Goal: Book appointment/travel/reservation

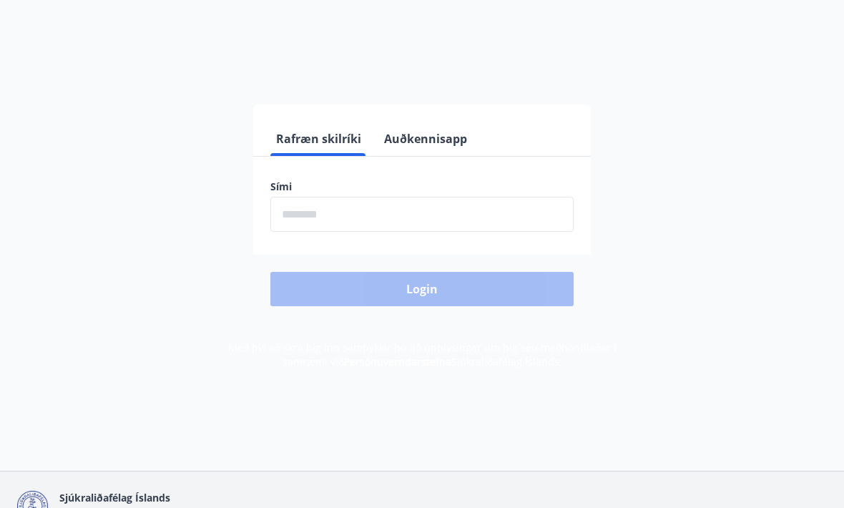
scroll to position [93, 0]
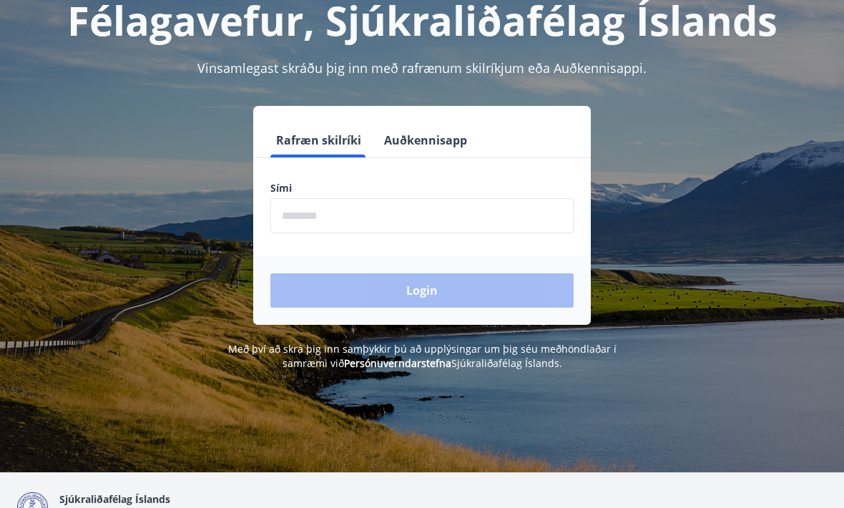
click at [343, 212] on input "phone" at bounding box center [421, 215] width 303 height 35
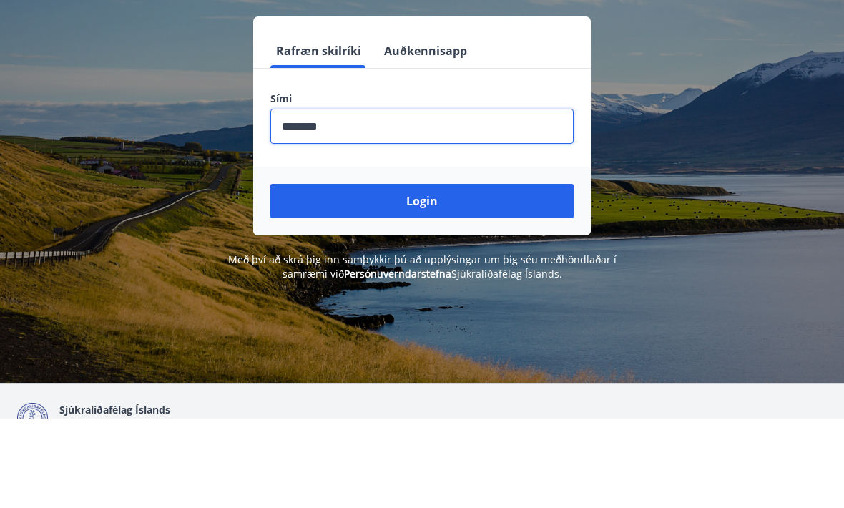
type input "********"
click at [435, 273] on button "Login" at bounding box center [421, 290] width 303 height 34
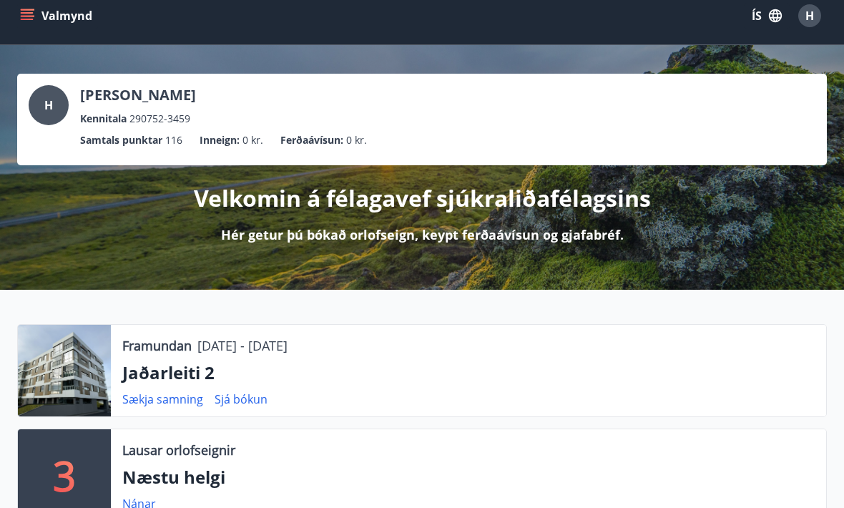
scroll to position [19, 0]
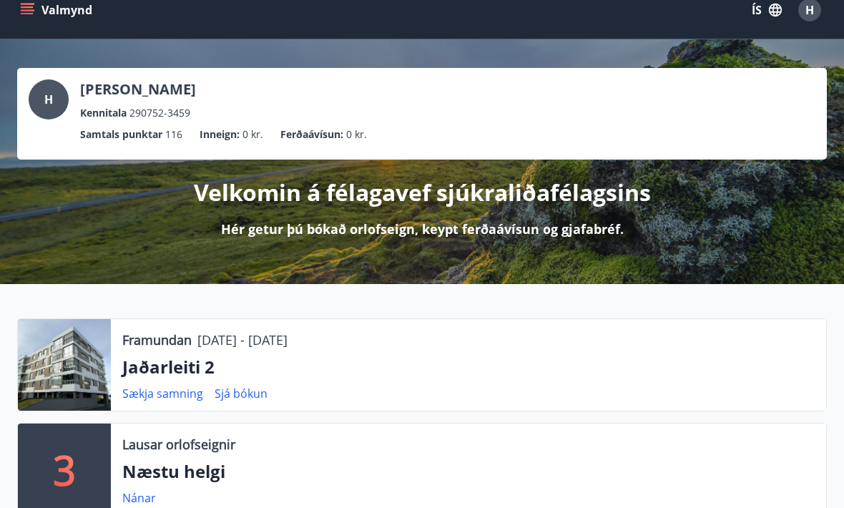
click at [169, 389] on link "Sækja samning" at bounding box center [162, 393] width 81 height 16
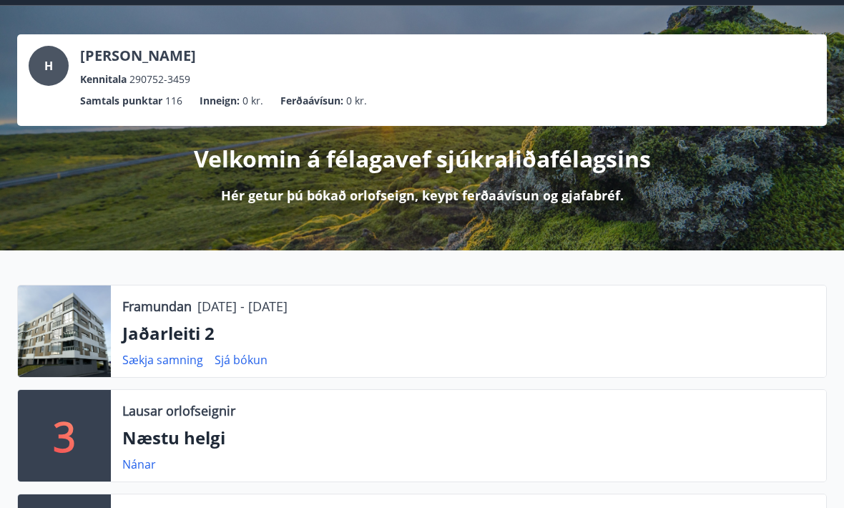
scroll to position [55, 0]
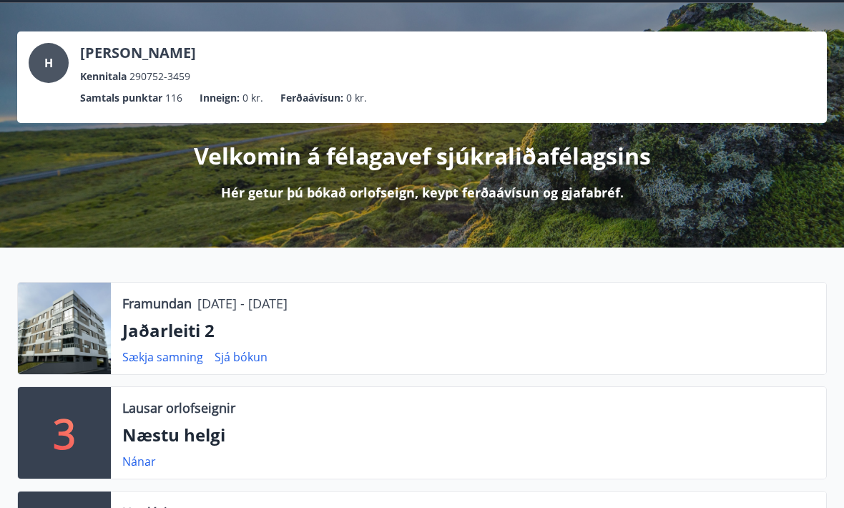
click at [159, 338] on p "Jaðarleiti 2" at bounding box center [468, 330] width 692 height 24
click at [230, 363] on link "Sjá bókun" at bounding box center [241, 357] width 53 height 16
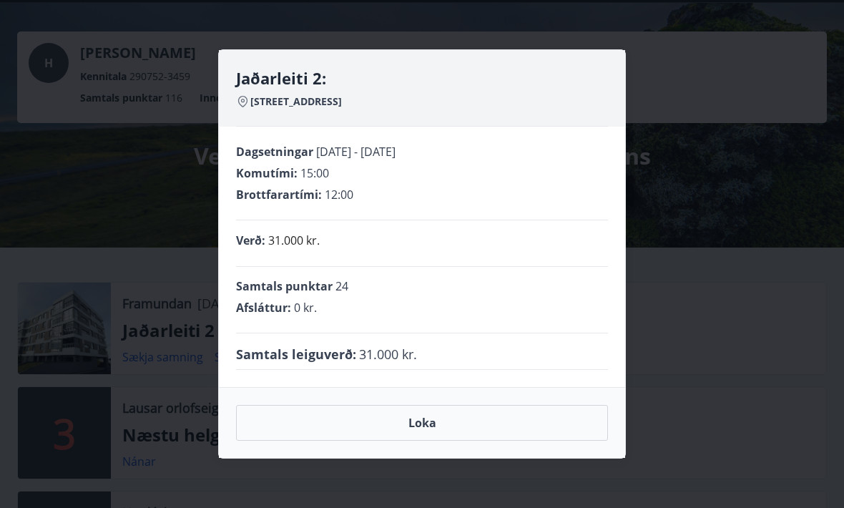
click at [432, 441] on button "Loka" at bounding box center [422, 423] width 372 height 36
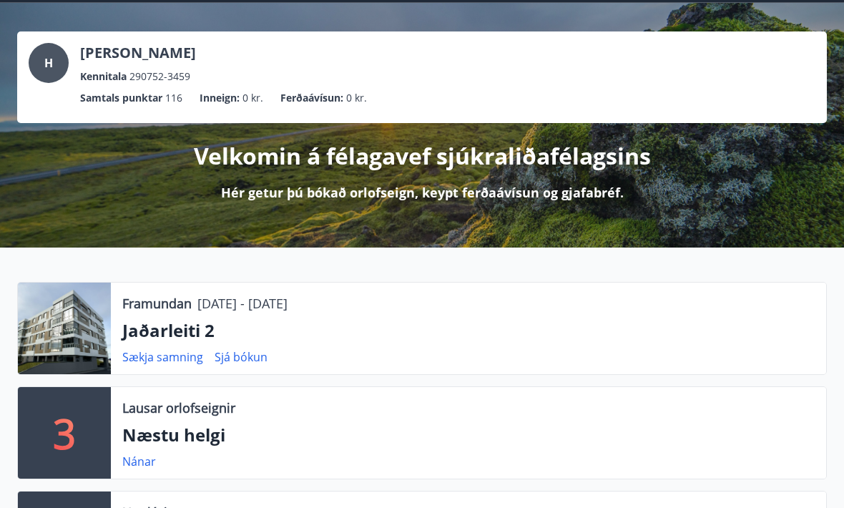
click at [72, 330] on div at bounding box center [64, 328] width 93 height 92
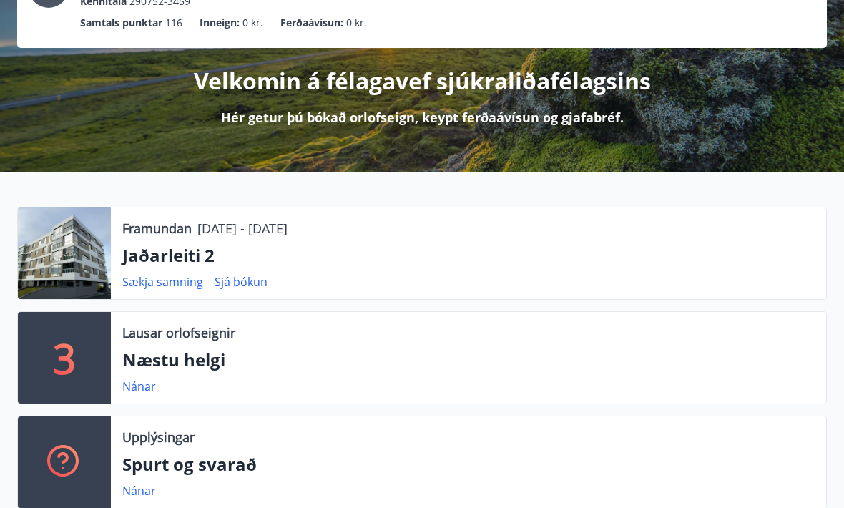
scroll to position [132, 0]
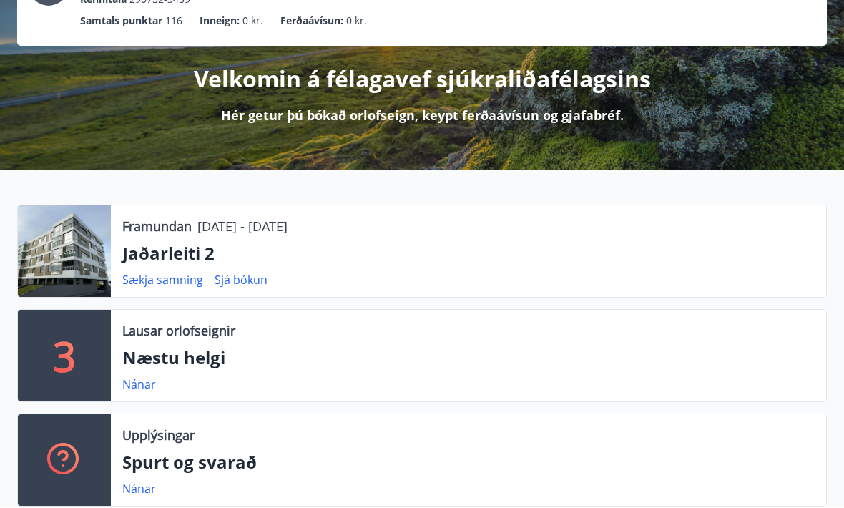
click at [185, 350] on p "Næstu helgi" at bounding box center [468, 358] width 692 height 24
click at [173, 333] on p "Lausar orlofseignir" at bounding box center [178, 331] width 113 height 19
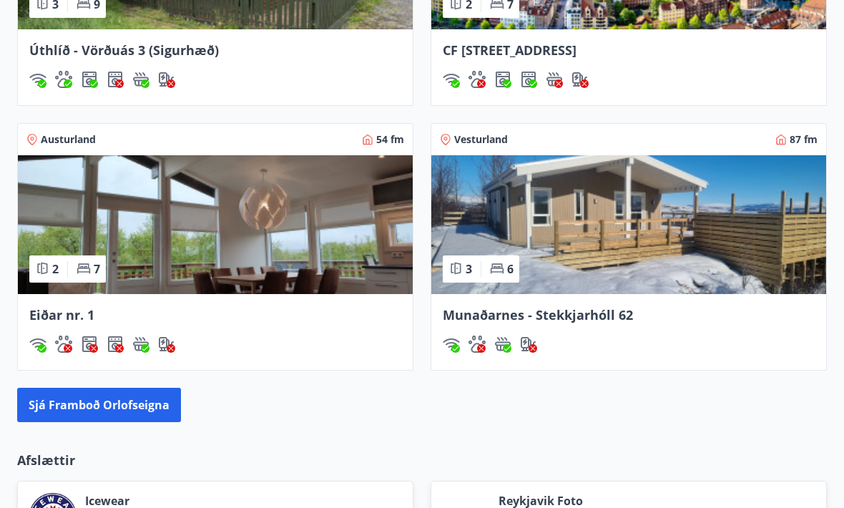
scroll to position [1312, 0]
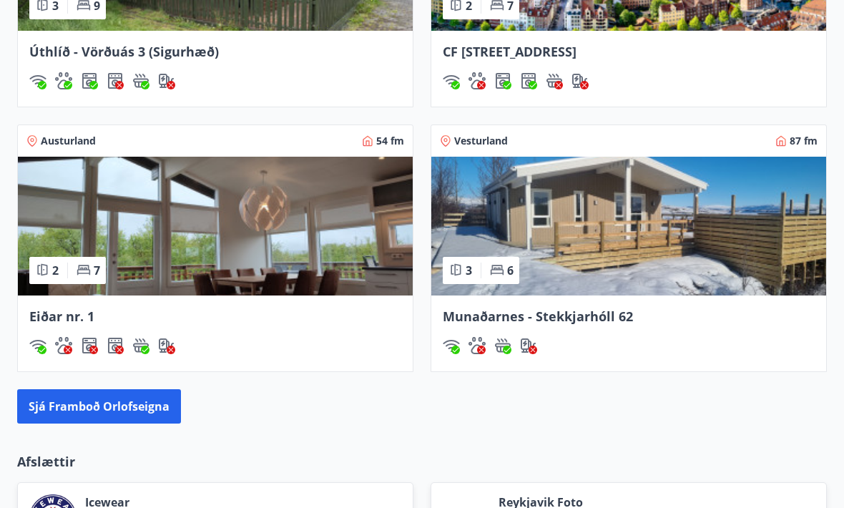
click at [175, 259] on img at bounding box center [215, 226] width 395 height 139
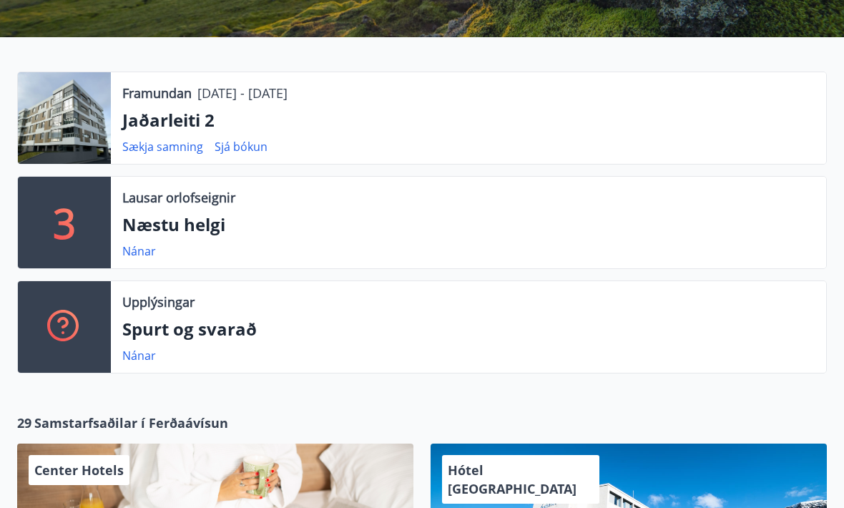
scroll to position [262, 0]
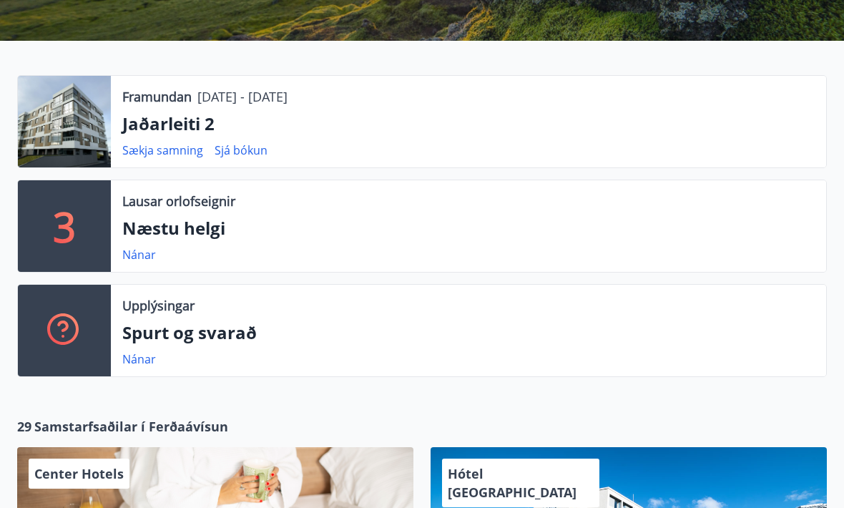
click at [148, 247] on link "Nánar" at bounding box center [139, 255] width 34 height 16
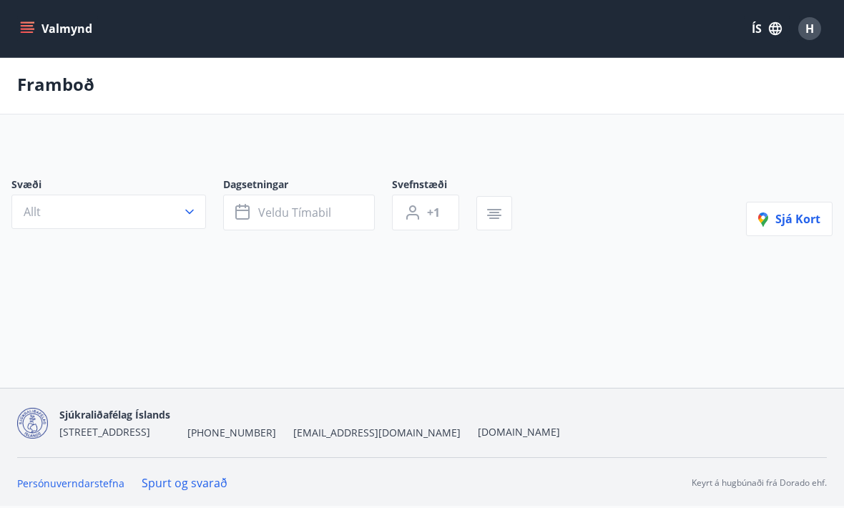
type input "*"
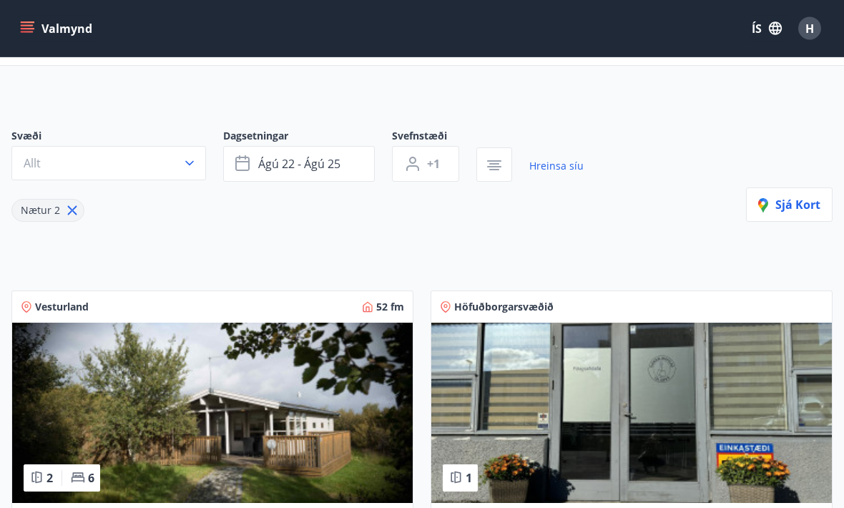
scroll to position [0, 0]
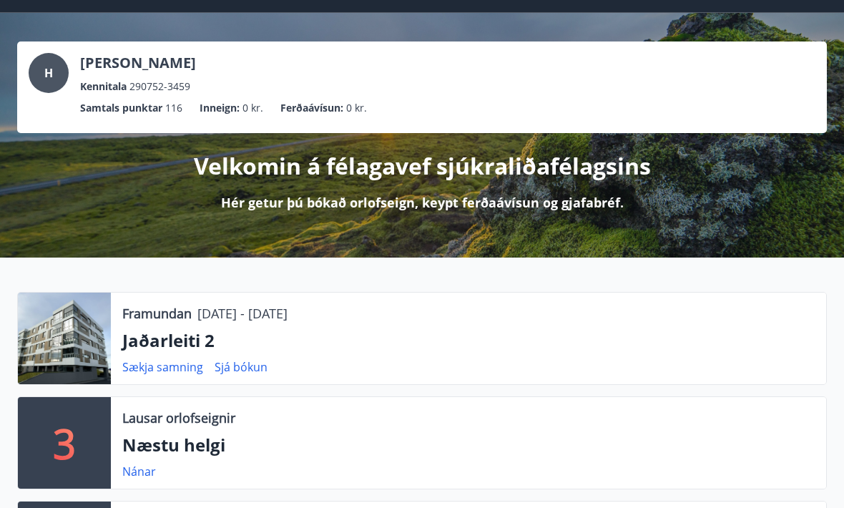
scroll to position [46, 0]
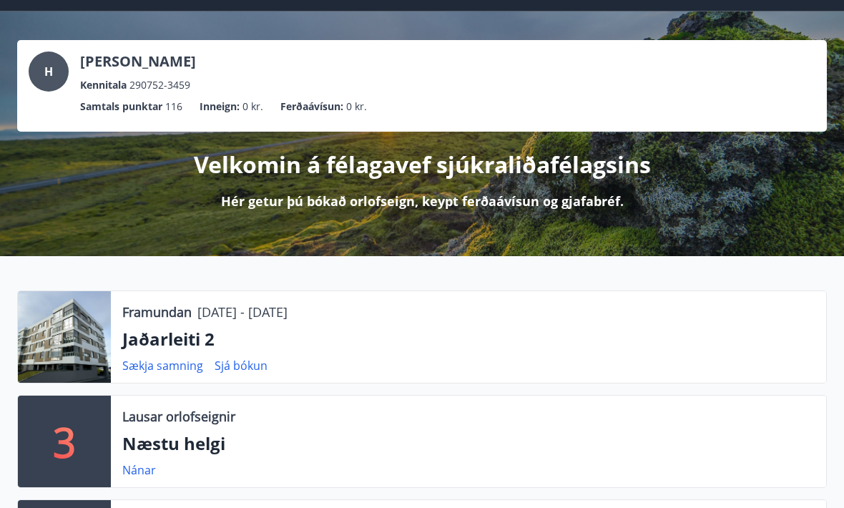
click at [77, 343] on div at bounding box center [64, 337] width 93 height 92
click at [183, 336] on p "Jaðarleiti 2" at bounding box center [468, 339] width 692 height 24
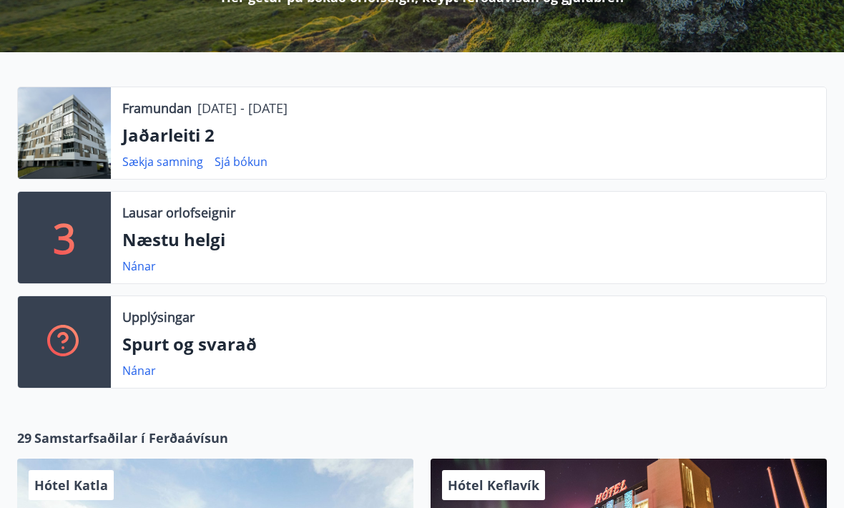
scroll to position [250, 0]
click at [159, 165] on link "Sækja samning" at bounding box center [162, 162] width 81 height 16
click at [164, 154] on link "Sækja samning" at bounding box center [162, 162] width 81 height 16
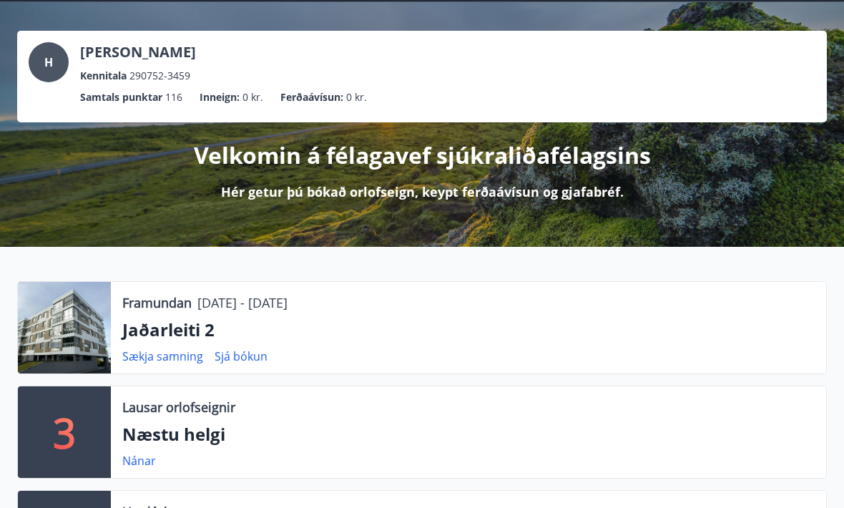
scroll to position [0, 0]
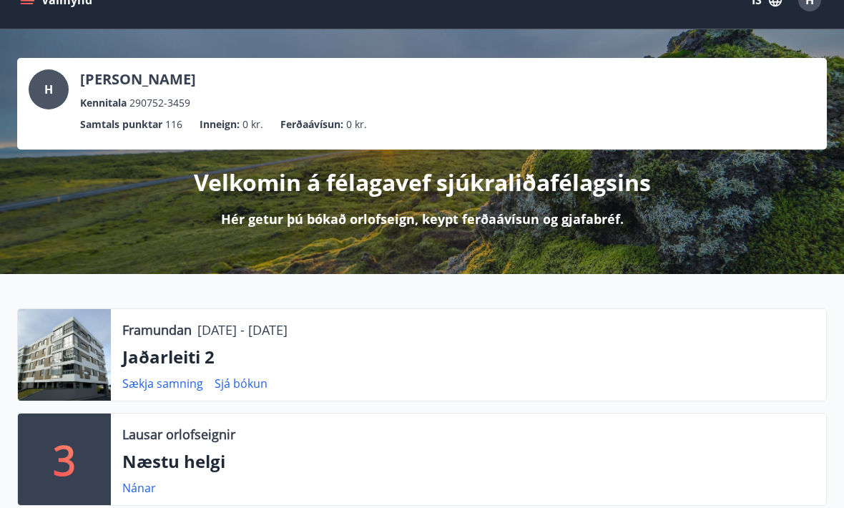
scroll to position [31, 0]
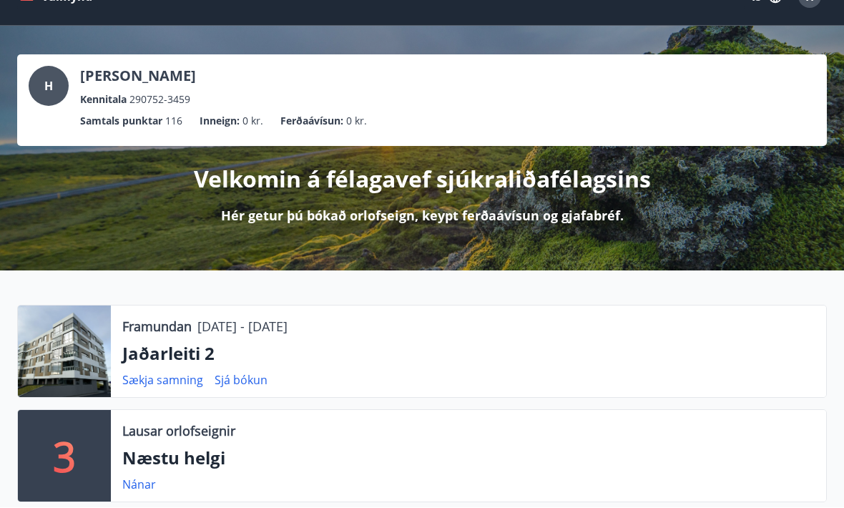
click at [390, 214] on p "Hér getur þú bókað orlofseign, keypt ferðaávísun og gjafabréf." at bounding box center [422, 216] width 403 height 19
click at [417, 190] on p "Velkomin á félagavef sjúkraliðafélagsins" at bounding box center [422, 179] width 457 height 31
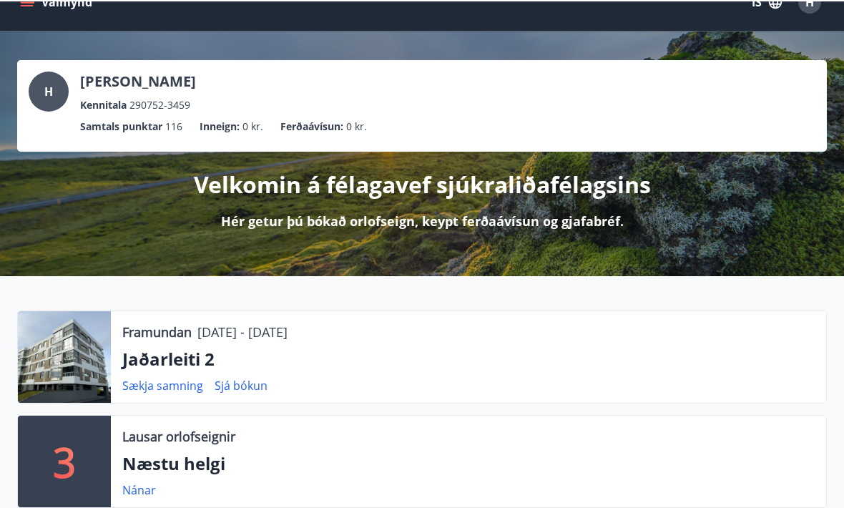
click at [412, 209] on div "Velkomin á félagavef sjúkraliðafélagsins Hér getur þú bókað orlofseign, keypt f…" at bounding box center [422, 189] width 810 height 79
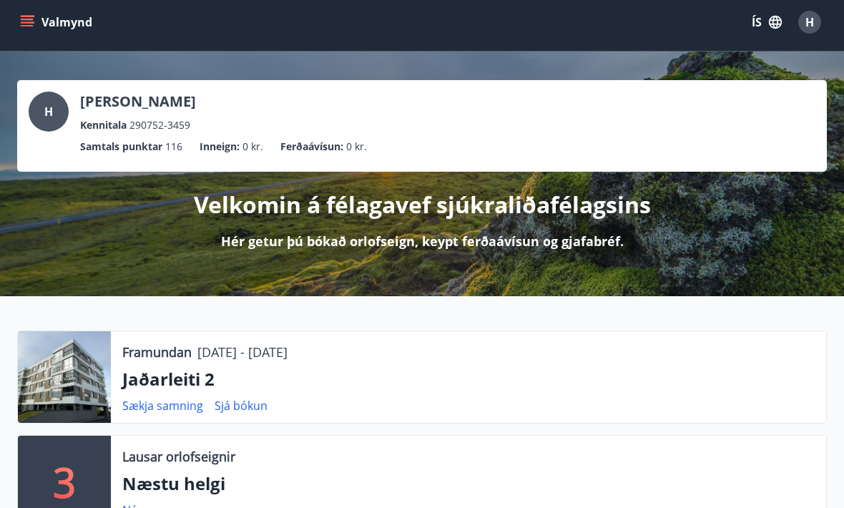
scroll to position [0, 0]
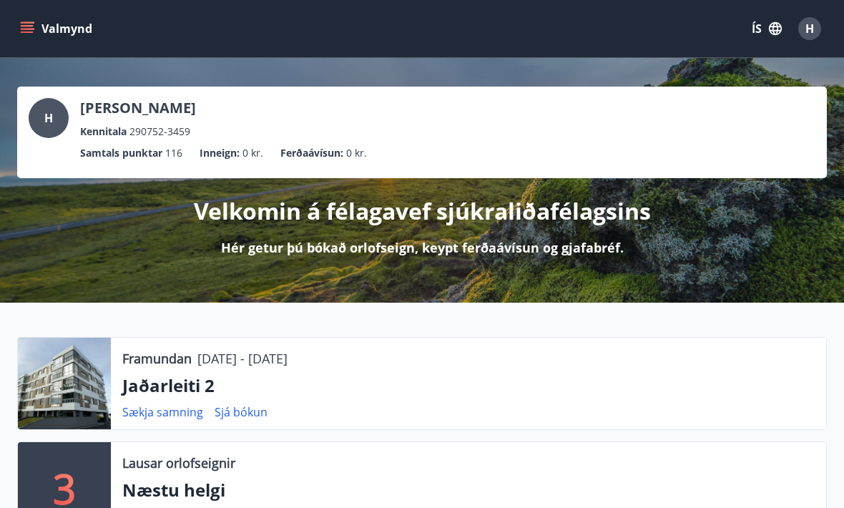
click at [29, 24] on icon "menu" at bounding box center [27, 28] width 14 height 14
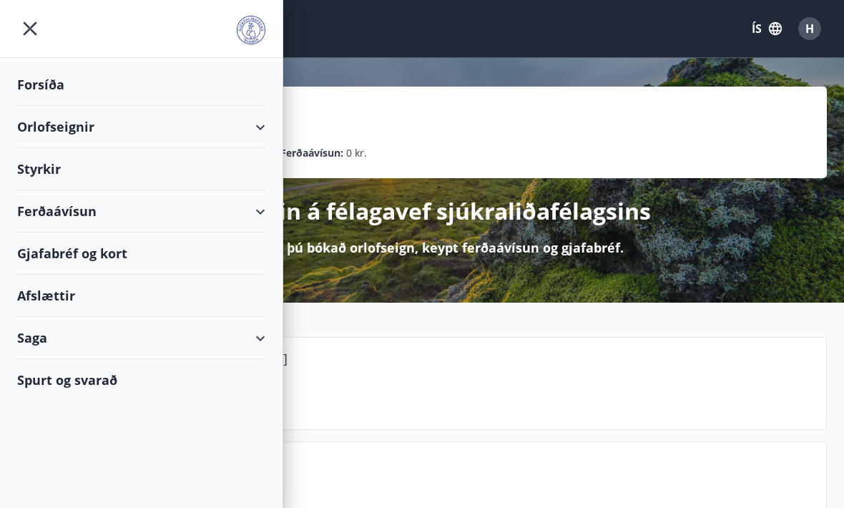
click at [52, 122] on div "Orlofseignir" at bounding box center [141, 127] width 248 height 42
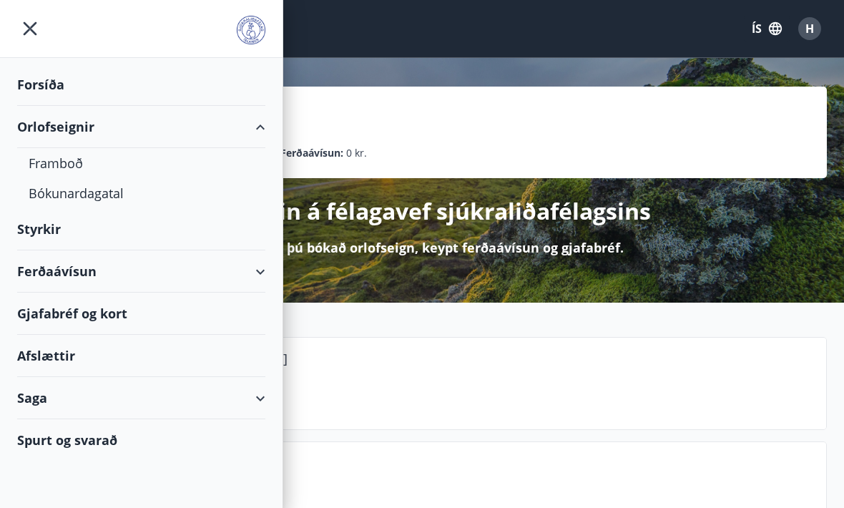
click at [64, 160] on div "Framboð" at bounding box center [141, 163] width 225 height 30
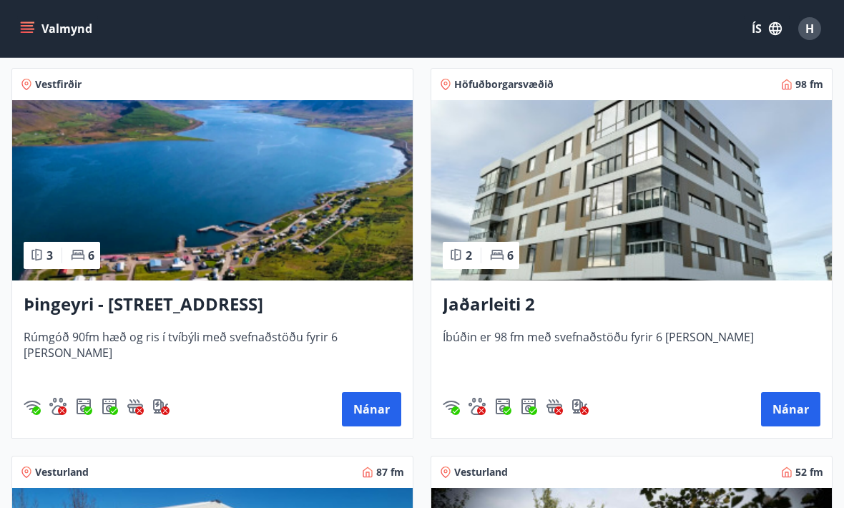
scroll to position [250, 0]
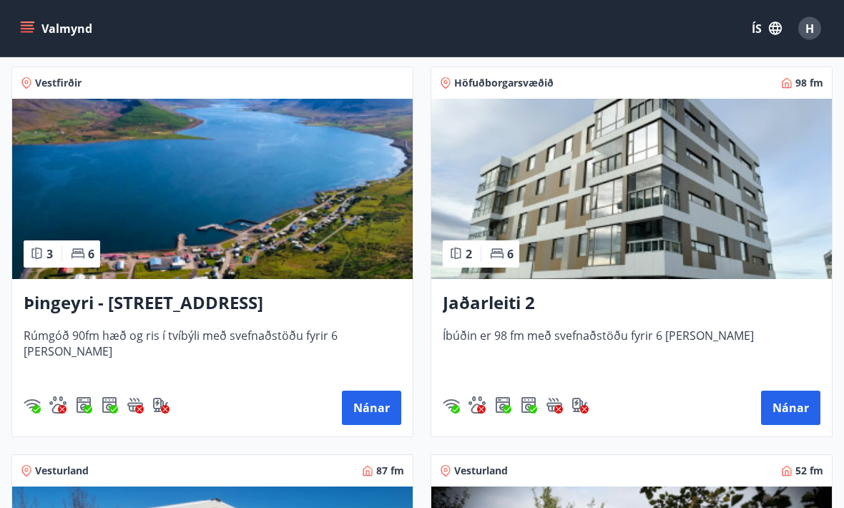
click at [791, 413] on button "Nánar" at bounding box center [790, 408] width 59 height 34
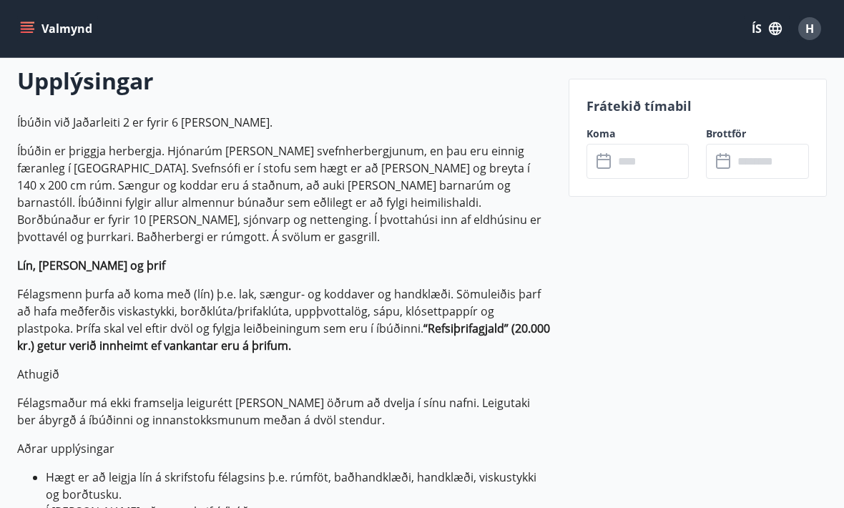
scroll to position [415, 0]
